Goal: Task Accomplishment & Management: Manage account settings

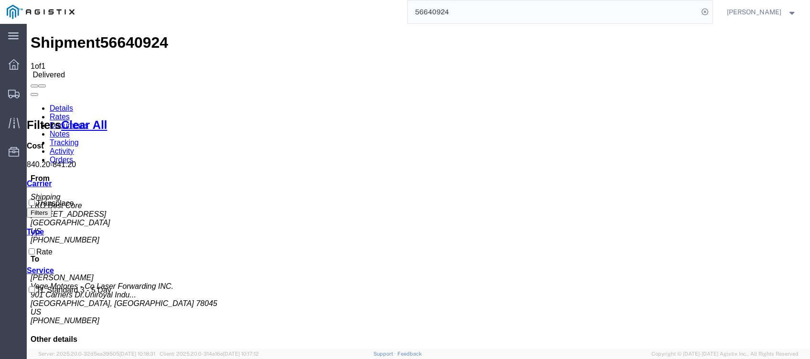
click at [445, 15] on input "56640924" at bounding box center [553, 11] width 290 height 23
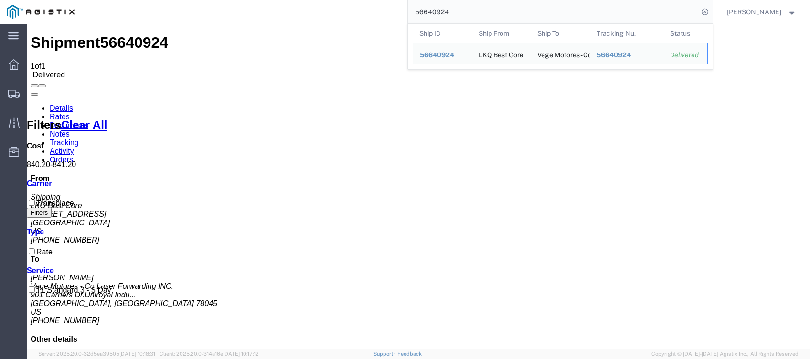
click at [445, 15] on input "56640924" at bounding box center [553, 11] width 290 height 23
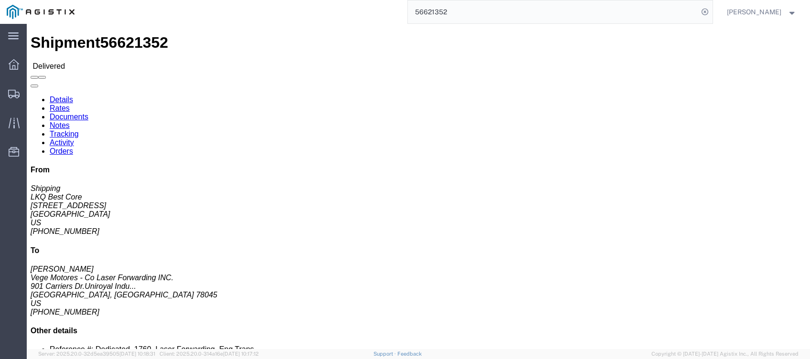
click link "Rates"
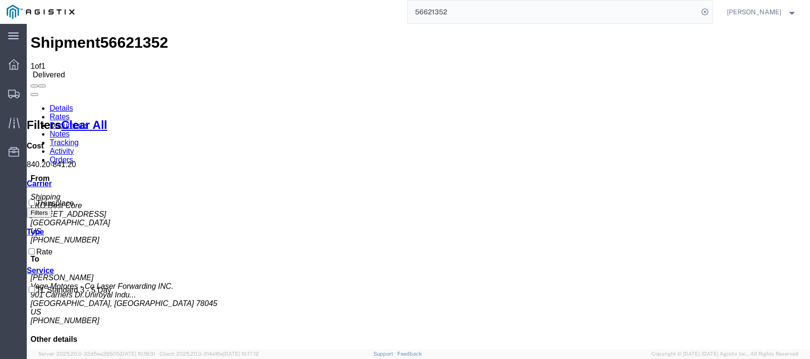
click at [445, 10] on input "56621352" at bounding box center [553, 11] width 290 height 23
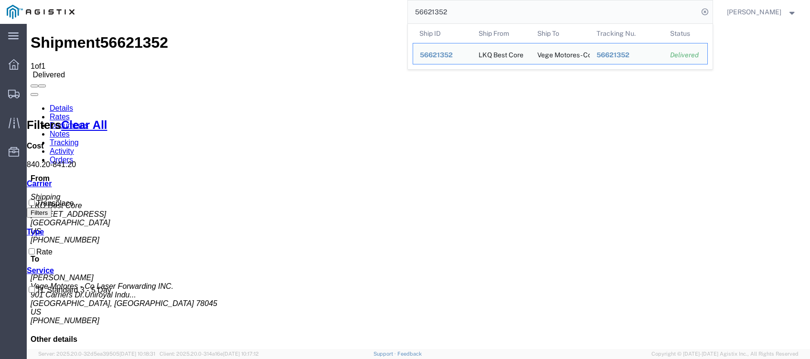
click at [445, 10] on input "56621352" at bounding box center [553, 11] width 290 height 23
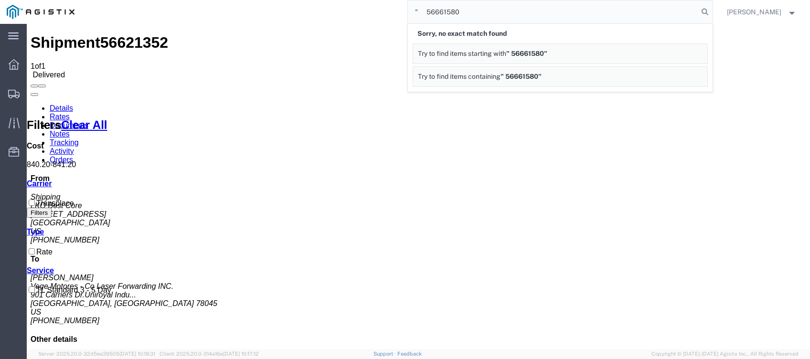
drag, startPoint x: 435, startPoint y: 12, endPoint x: 286, endPoint y: 17, distance: 148.1
click at [327, 20] on div "" 56661580 Sorry, no exact match found Try to find items starting with " 566615…" at bounding box center [396, 12] width 631 height 24
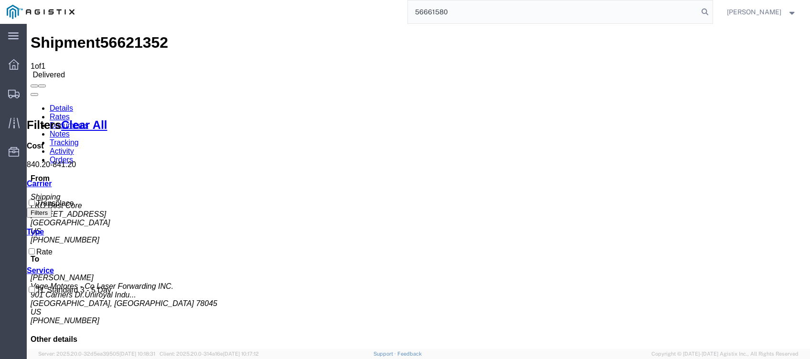
type input "56661580"
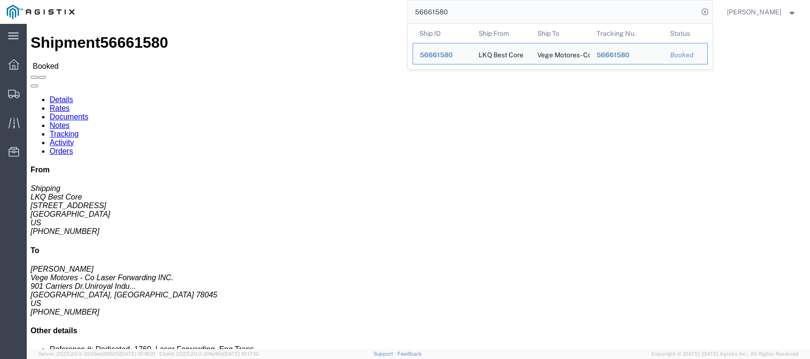
click link "Tracking"
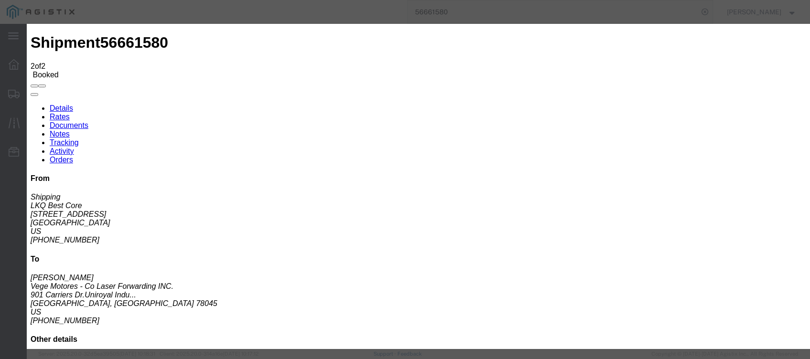
type input "[DATE]"
type input "7:00 PM"
select select "DELIVRED"
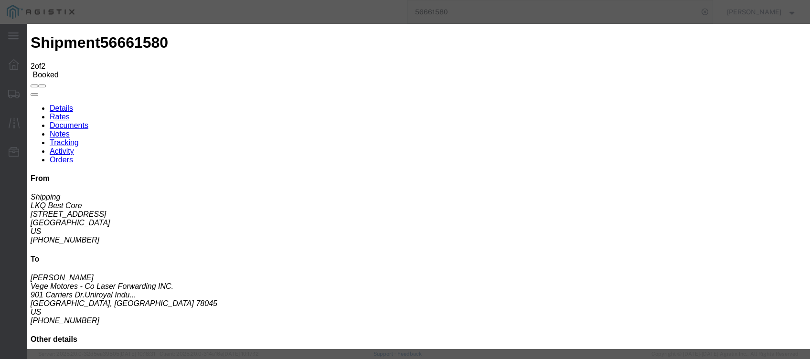
type input "[DATE]"
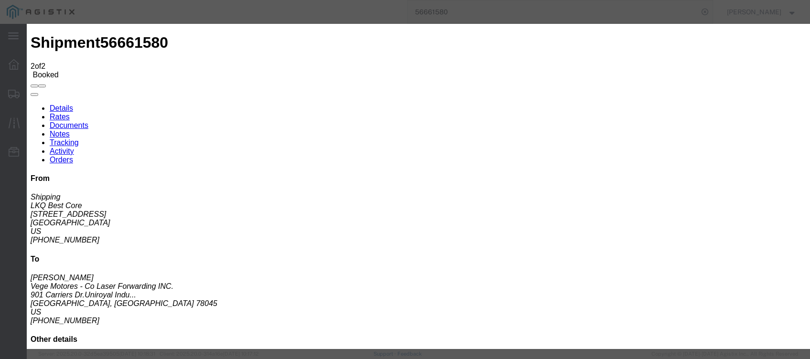
type input "8:00 AM"
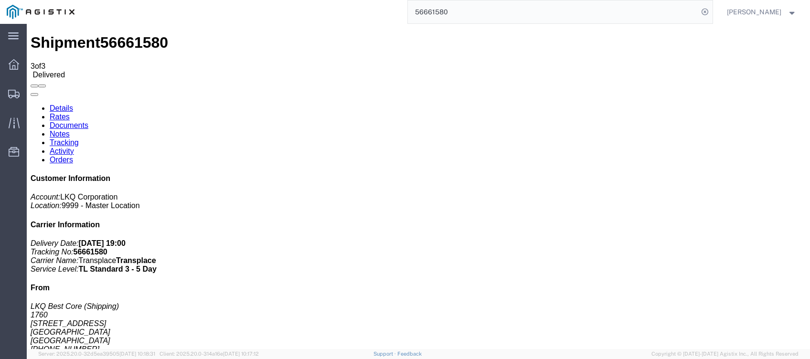
click at [435, 9] on input "56661580" at bounding box center [553, 11] width 290 height 23
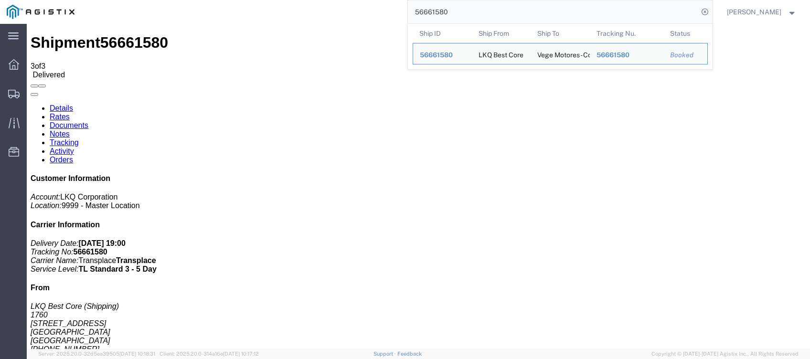
click at [435, 9] on input "56661580" at bounding box center [553, 11] width 290 height 23
paste input "" 56682223""
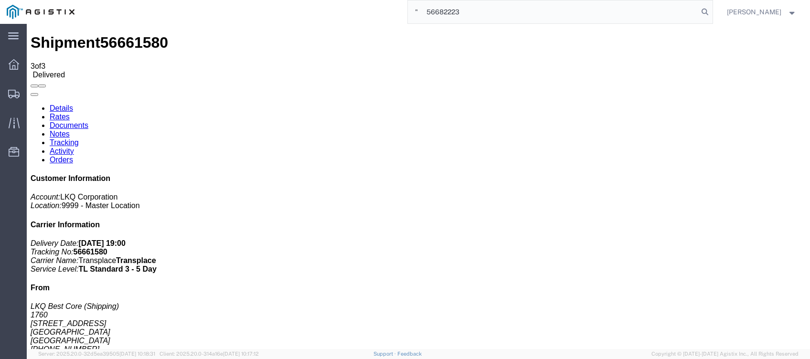
drag, startPoint x: 439, startPoint y: 16, endPoint x: 274, endPoint y: 3, distance: 165.2
click at [288, 7] on div "" 56682223" at bounding box center [396, 12] width 631 height 24
type input "56682223"
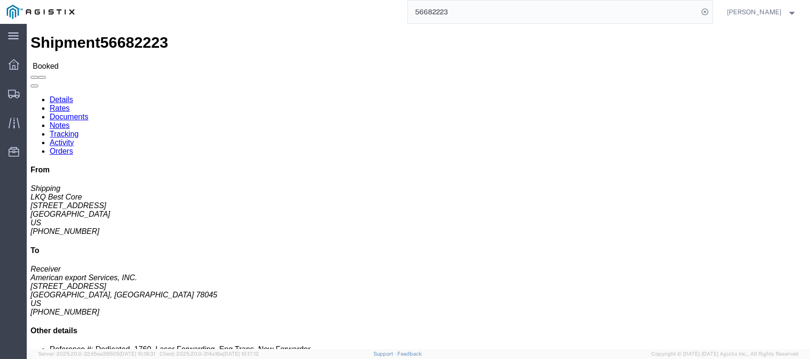
drag, startPoint x: 213, startPoint y: 64, endPoint x: 186, endPoint y: 40, distance: 35.8
click link "Tracking"
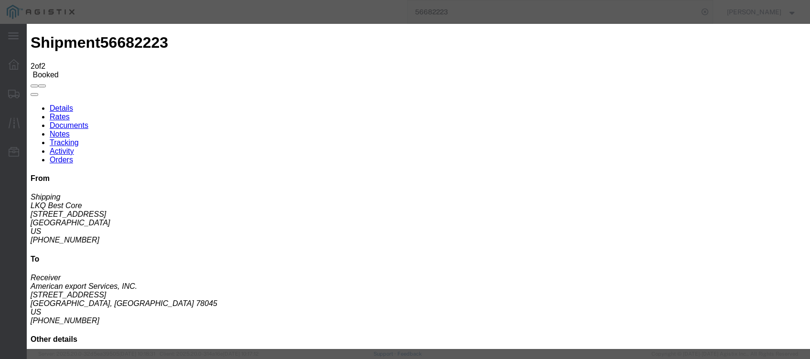
type input "[DATE]"
type input "7:00 PM"
select select "DELIVRED"
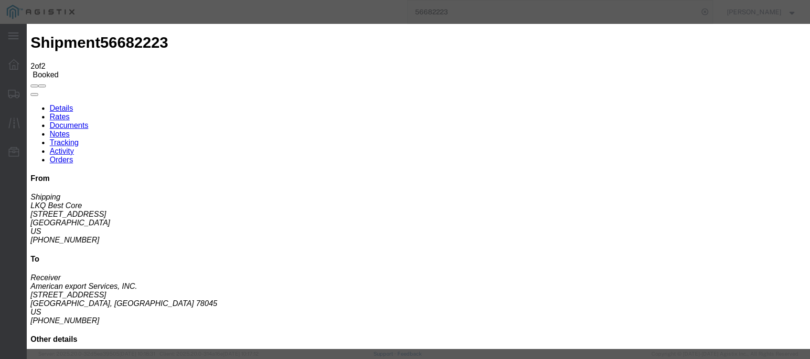
type input "[DATE]"
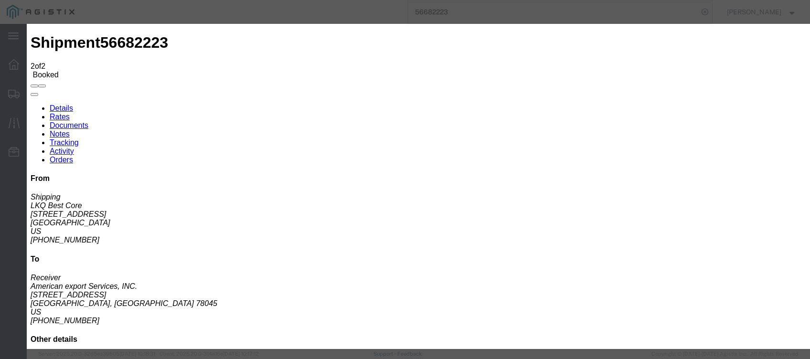
drag, startPoint x: 374, startPoint y: 173, endPoint x: 270, endPoint y: 188, distance: 104.7
type input "M"
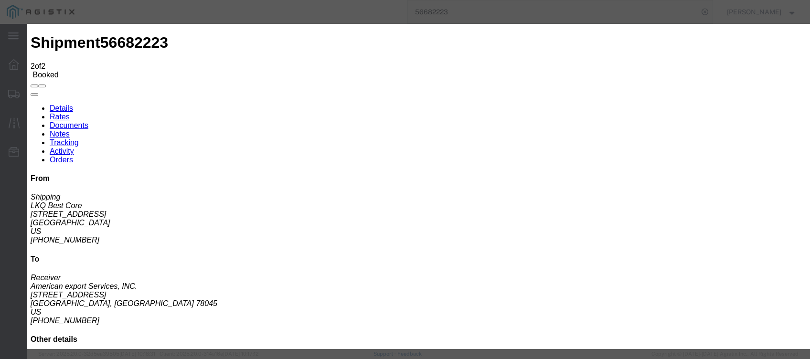
type input "8:00 AM"
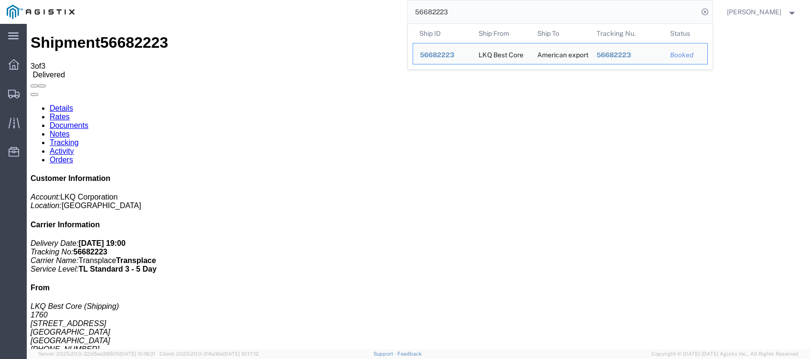
click at [445, 8] on input "56682223" at bounding box center [553, 11] width 290 height 23
paste input "61580"
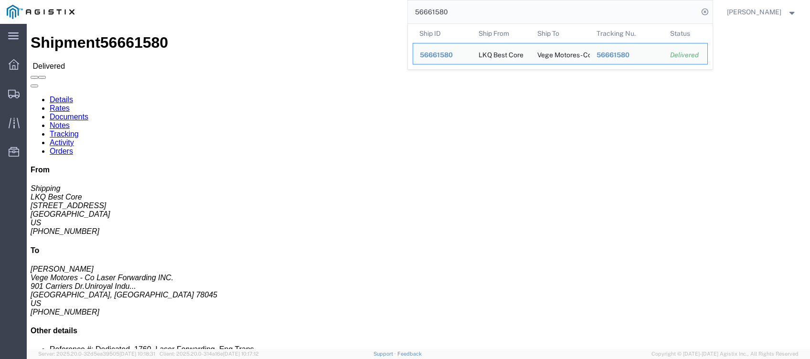
click link "Rates"
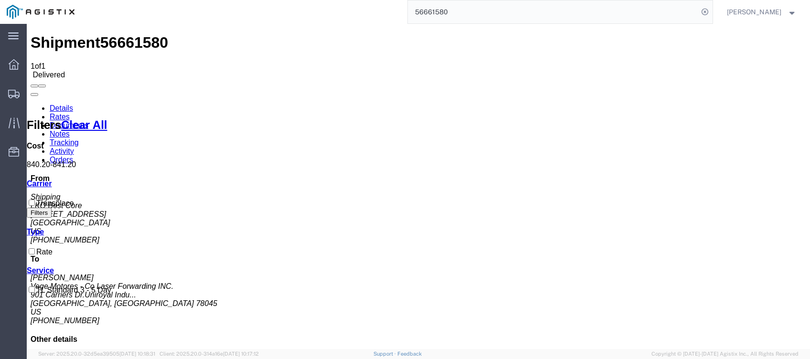
click at [451, 10] on input "56661580" at bounding box center [553, 11] width 290 height 23
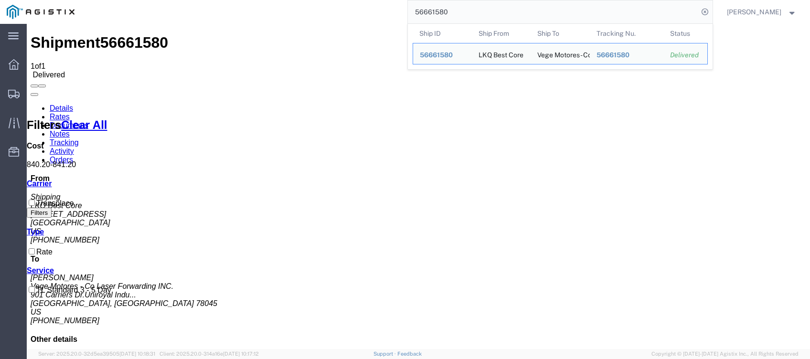
click at [451, 10] on input "56661580" at bounding box center [553, 11] width 290 height 23
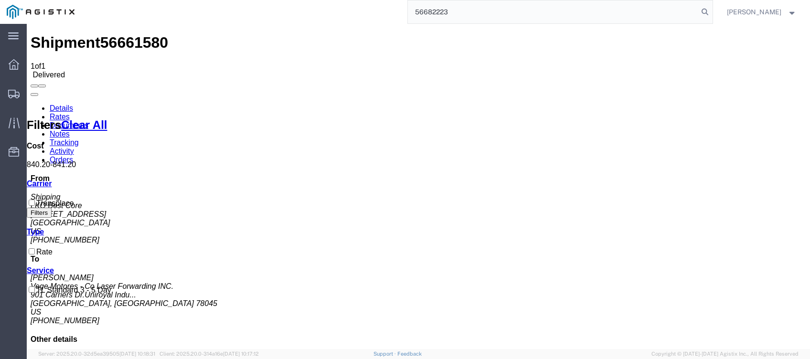
type input "56682223"
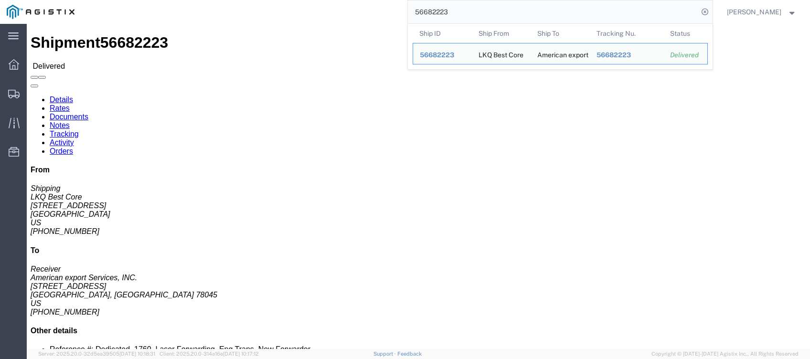
click link "Rates"
